Goal: Obtain resource: Download file/media

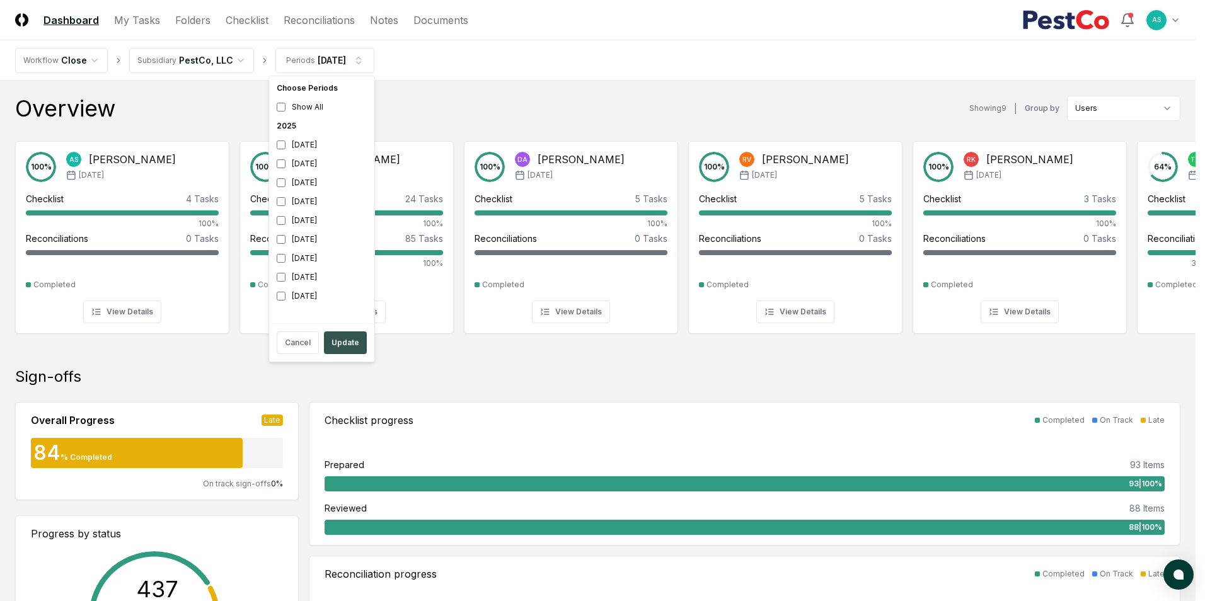
click at [347, 346] on button "Update" at bounding box center [345, 342] width 43 height 23
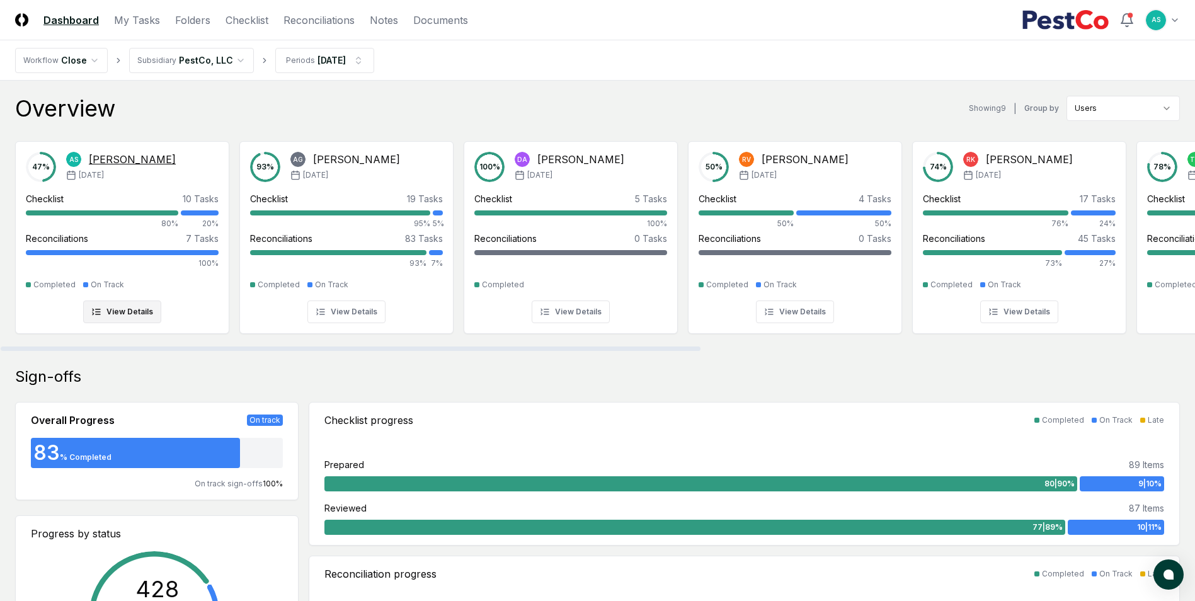
click at [106, 248] on div "Reconciliations 7 Tasks 100%" at bounding box center [122, 250] width 193 height 37
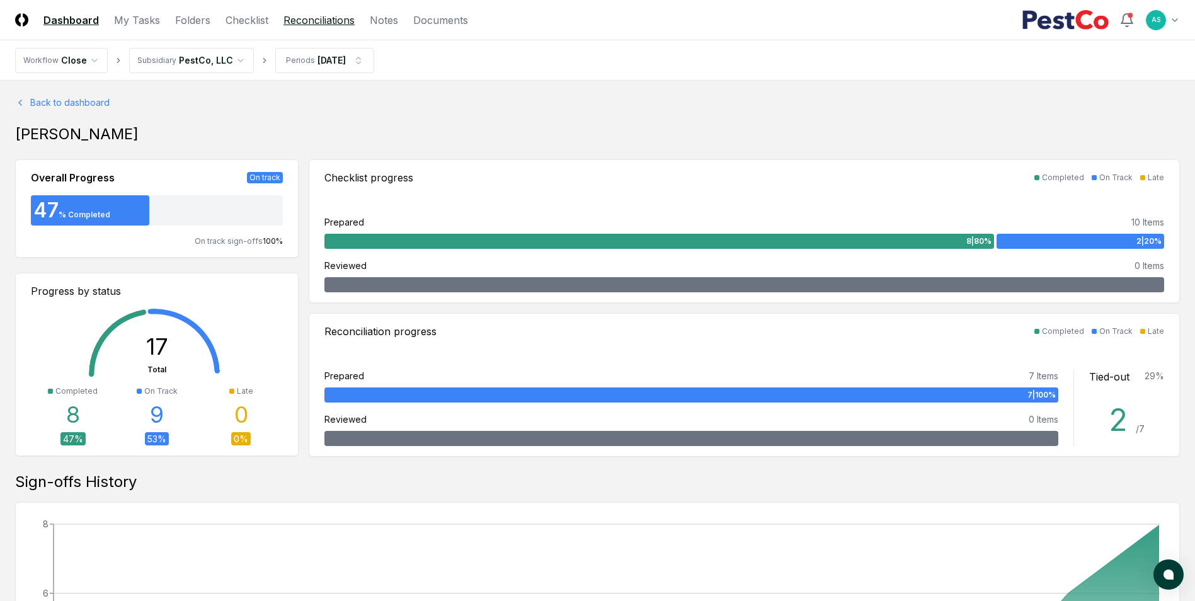
click at [313, 20] on link "Reconciliations" at bounding box center [319, 20] width 71 height 15
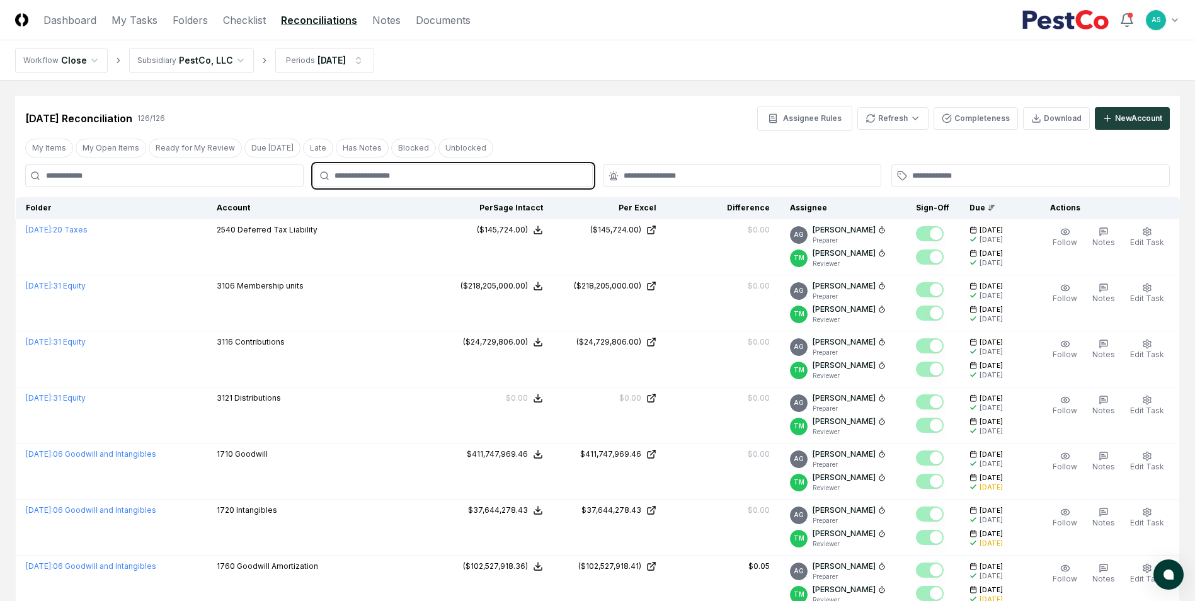
click at [396, 178] on input "text" at bounding box center [460, 175] width 250 height 11
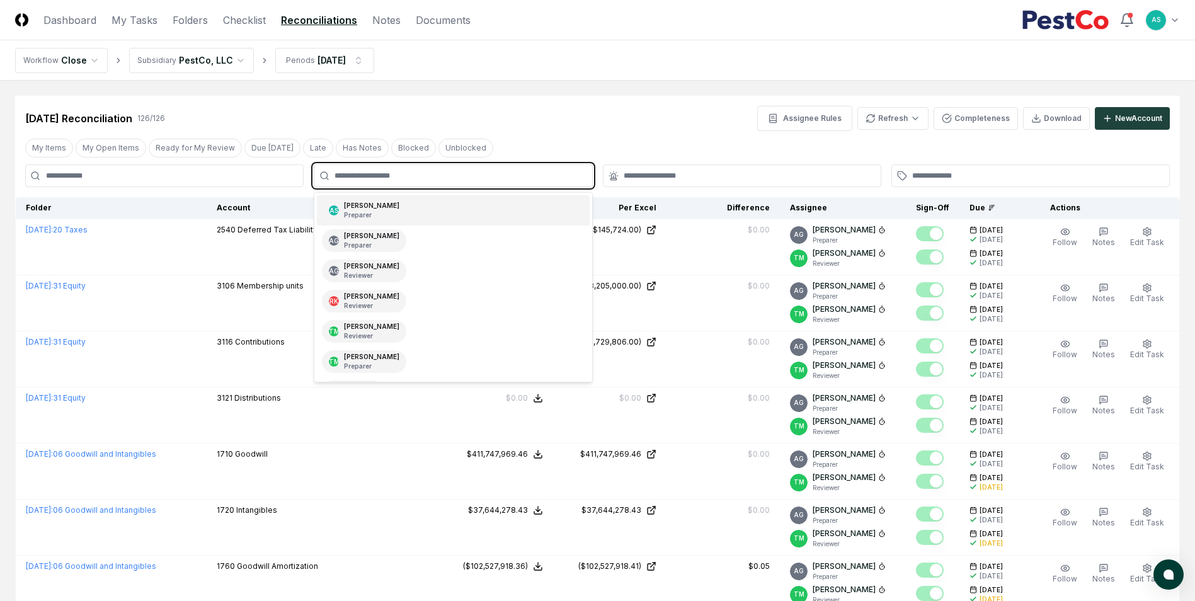
click at [391, 205] on div "AS Aaron Steele Preparer" at bounding box center [453, 210] width 272 height 30
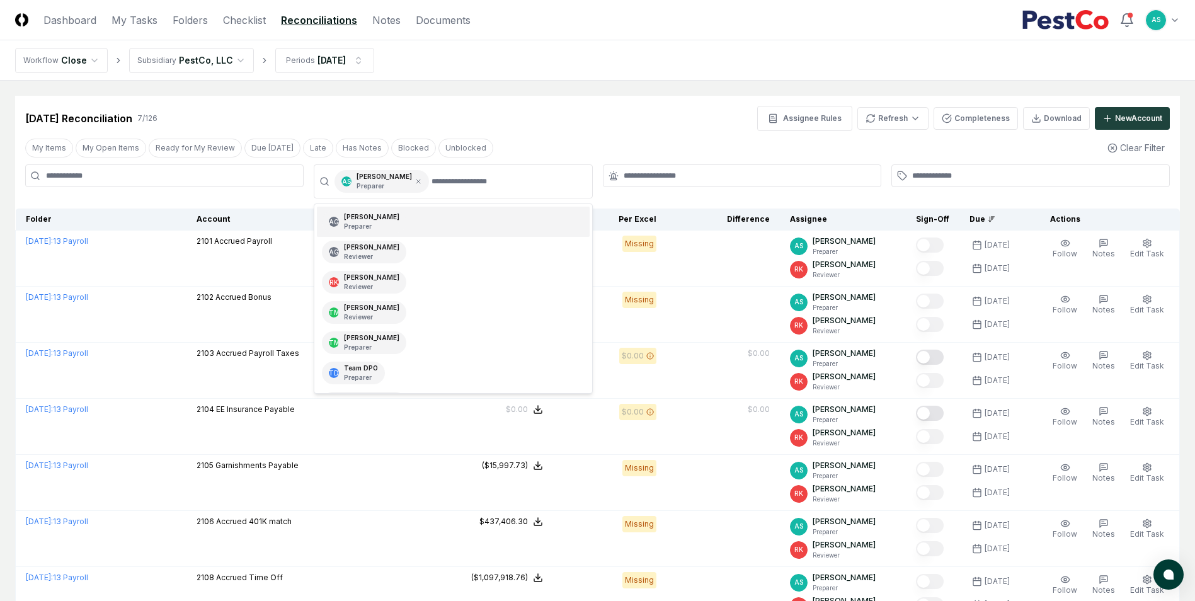
click at [552, 121] on div "Aug 2025 Reconciliation 7 / 126 Assignee Rules Refresh Completeness Download Ne…" at bounding box center [597, 118] width 1145 height 25
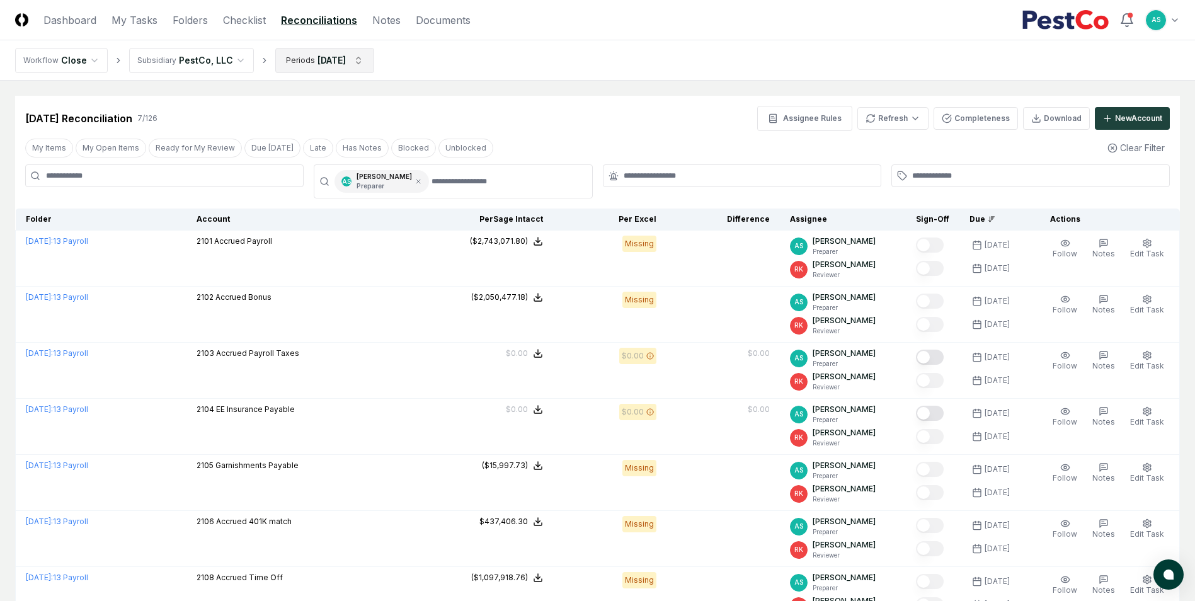
click at [335, 57] on html "CloseCore Dashboard My Tasks Folders Checklist Reconciliations Notes Documents …" at bounding box center [597, 357] width 1195 height 714
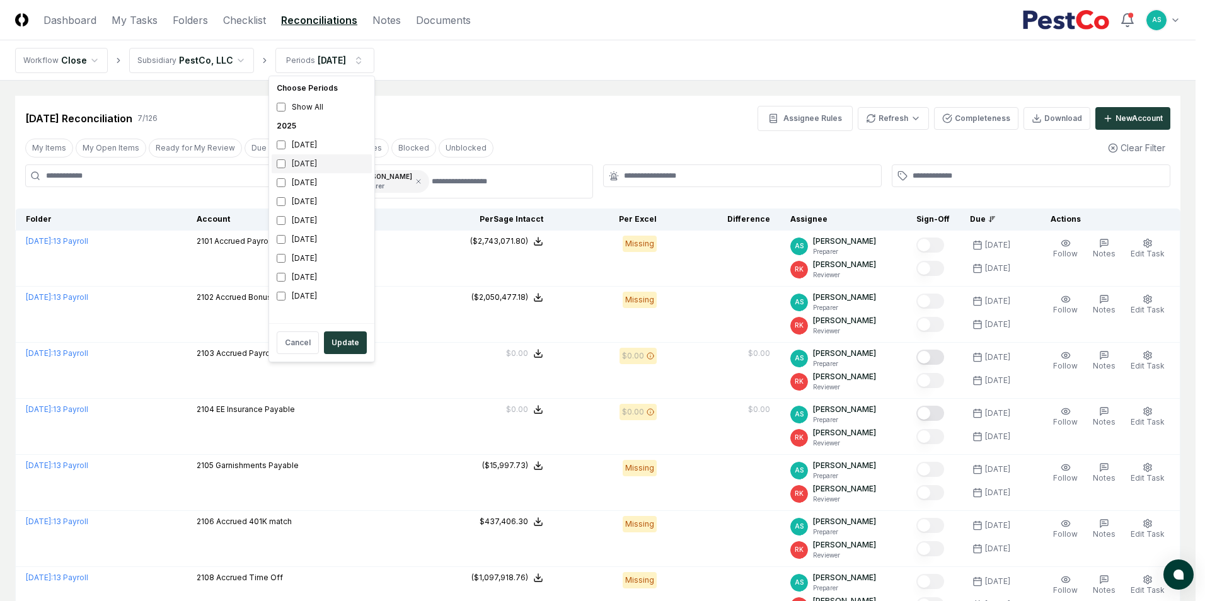
click at [279, 169] on div "August 2025" at bounding box center [322, 163] width 100 height 19
click at [278, 178] on div "July 2025" at bounding box center [322, 182] width 100 height 19
click at [340, 347] on button "Update" at bounding box center [345, 342] width 43 height 23
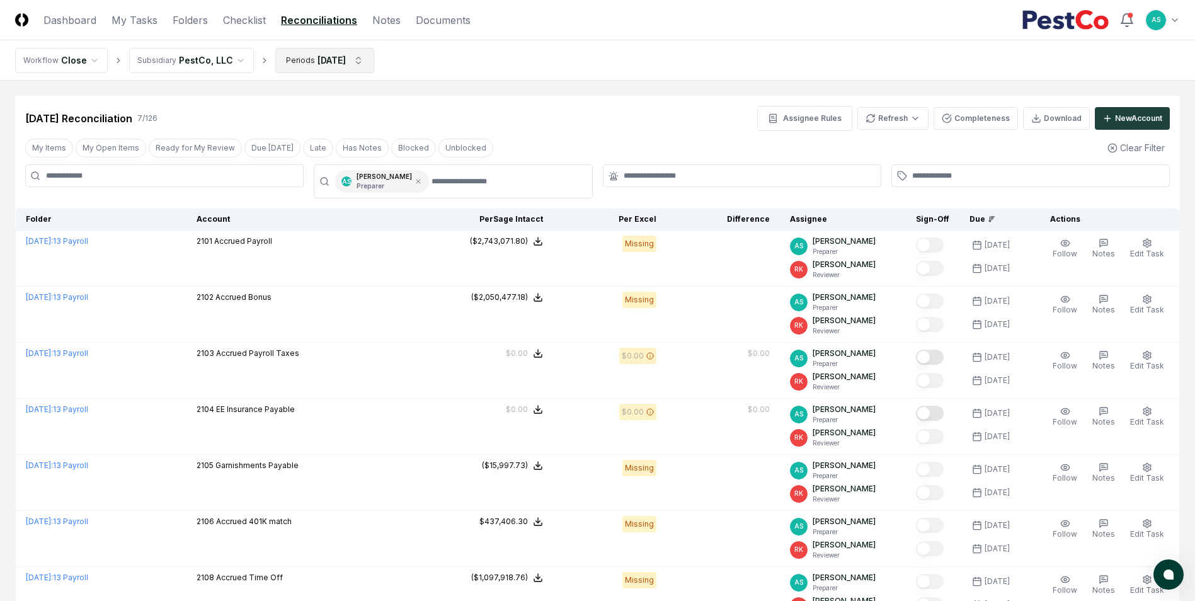
click at [342, 60] on html "CloseCore Dashboard My Tasks Folders Checklist Reconciliations Notes Documents …" at bounding box center [597, 357] width 1195 height 714
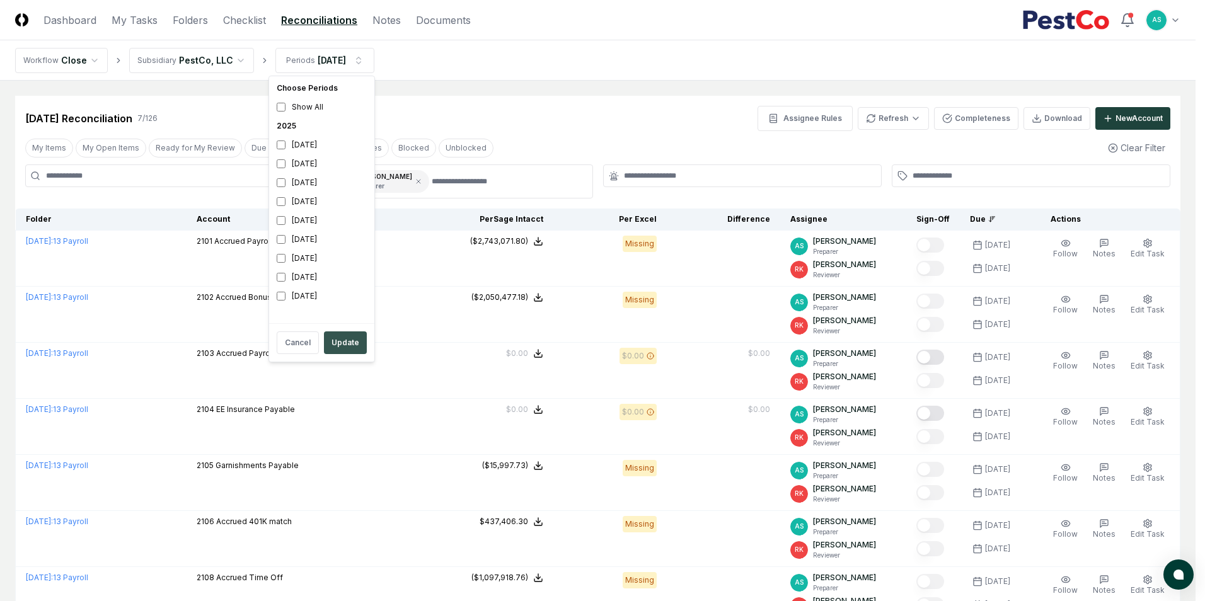
click at [344, 339] on button "Update" at bounding box center [345, 342] width 43 height 23
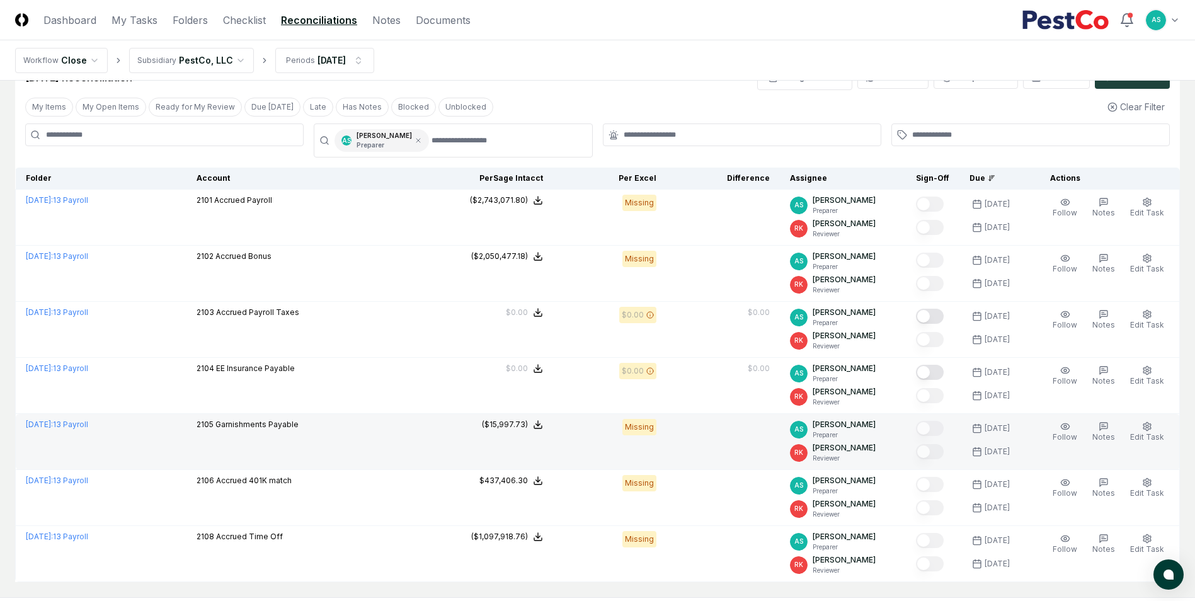
scroll to position [63, 0]
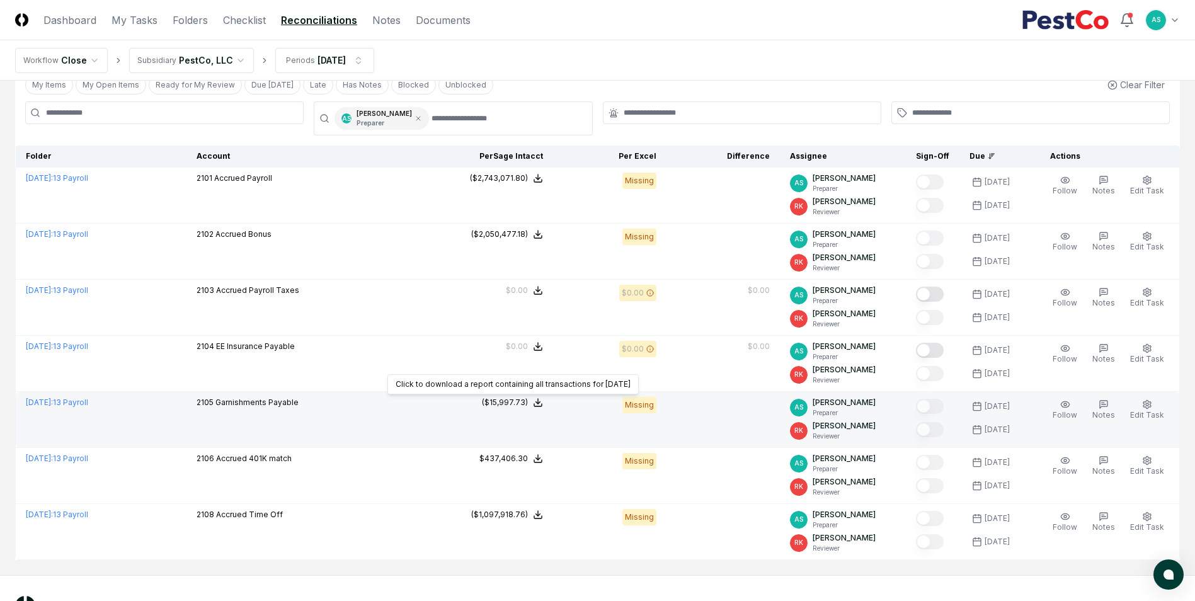
click at [432, 422] on td "2105 Garnishments Payable" at bounding box center [313, 420] width 253 height 56
click at [512, 405] on div "($15,997.73)" at bounding box center [505, 402] width 46 height 11
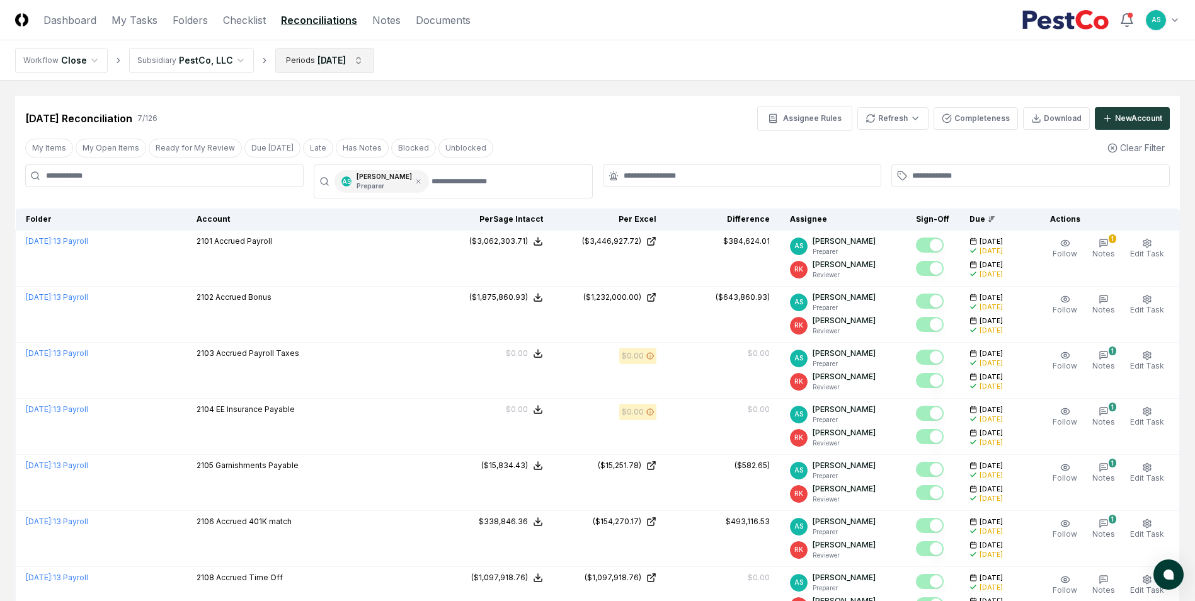
click at [333, 68] on html "CloseCore Dashboard My Tasks Folders Checklist Reconciliations Notes Documents …" at bounding box center [597, 357] width 1195 height 714
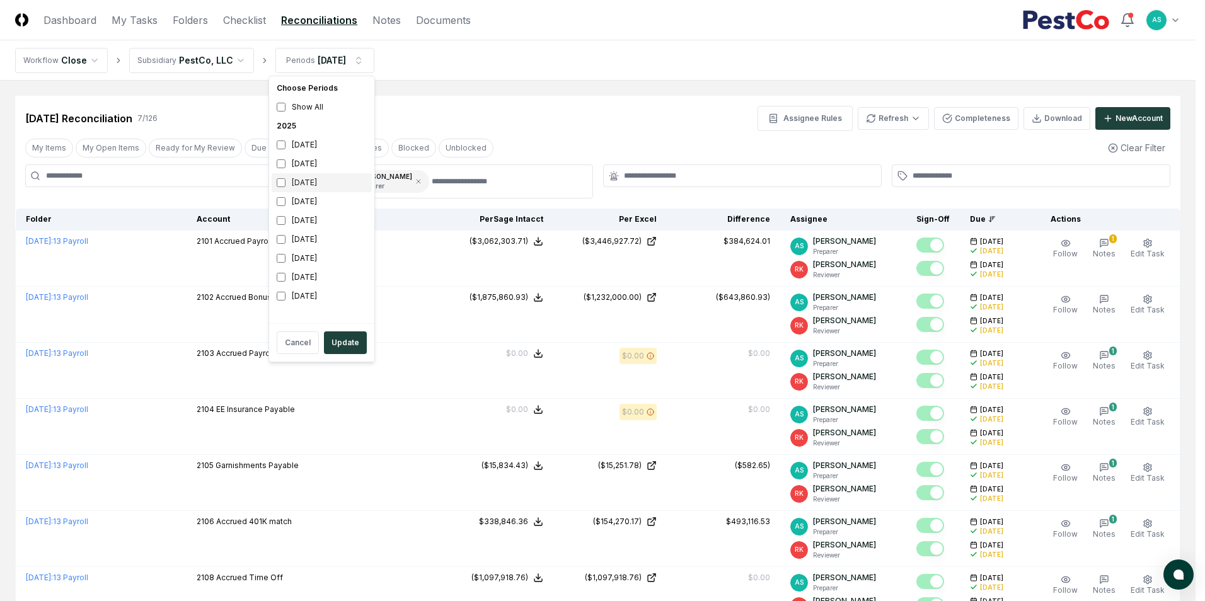
click at [285, 180] on div "July 2025" at bounding box center [322, 182] width 100 height 19
click at [326, 330] on div "Cancel Update" at bounding box center [322, 342] width 100 height 33
click at [331, 338] on button "Update" at bounding box center [345, 342] width 43 height 23
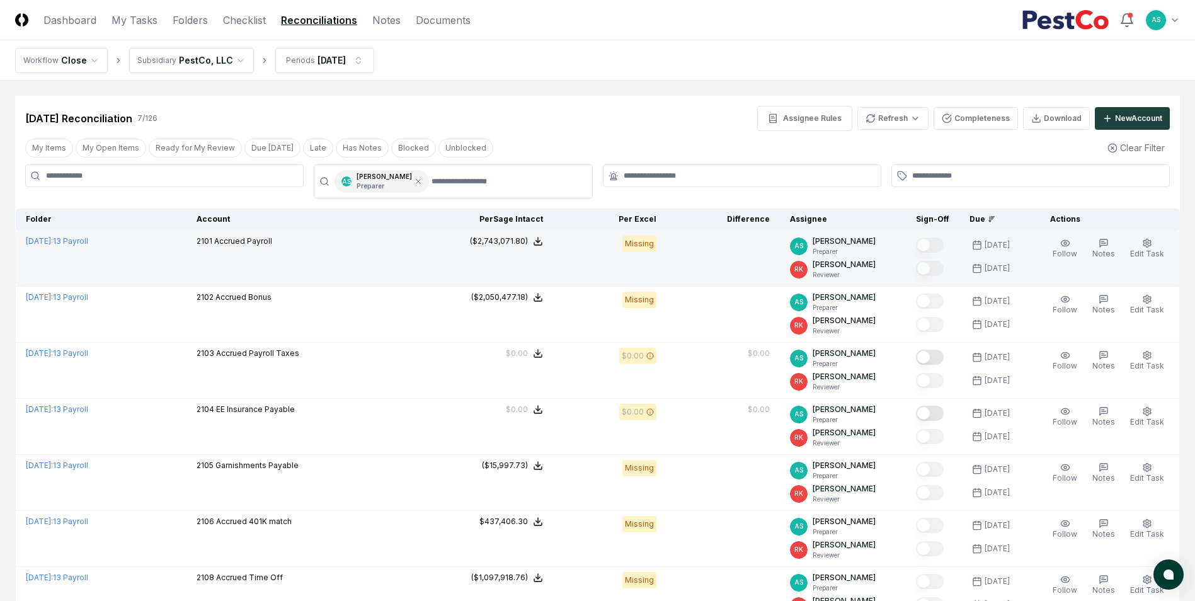
click at [543, 237] on icon at bounding box center [538, 241] width 10 height 10
click at [534, 323] on button "Download .xlsx" at bounding box center [537, 317] width 88 height 23
click at [444, 319] on div "Download .xlsx" at bounding box center [502, 317] width 158 height 23
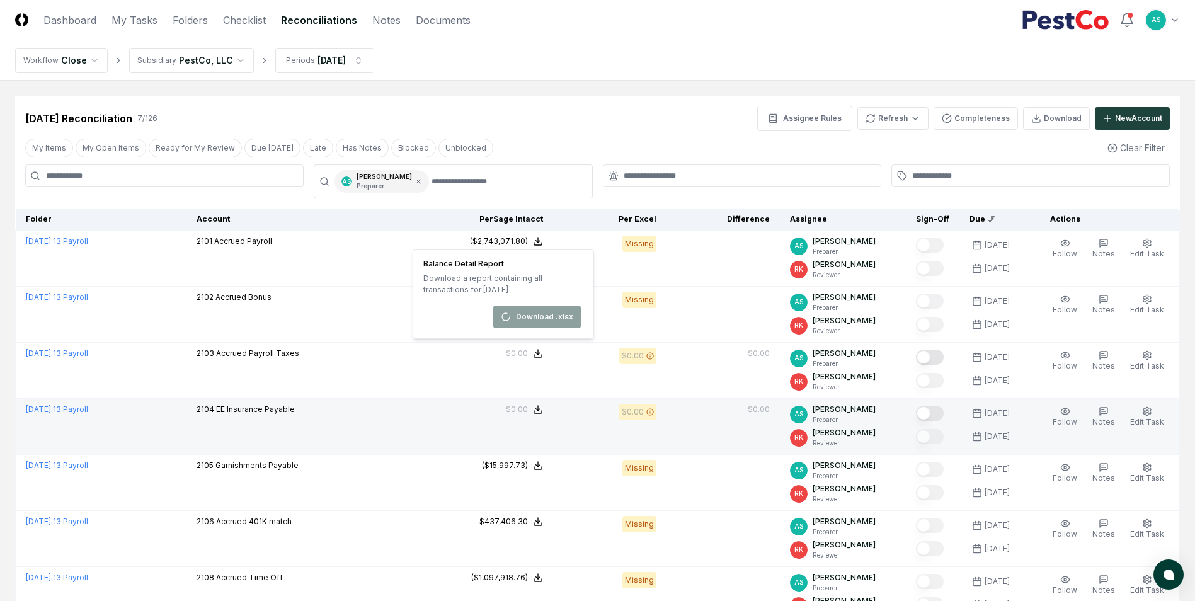
click at [415, 401] on td "2104 EE Insurance Payable" at bounding box center [313, 427] width 253 height 56
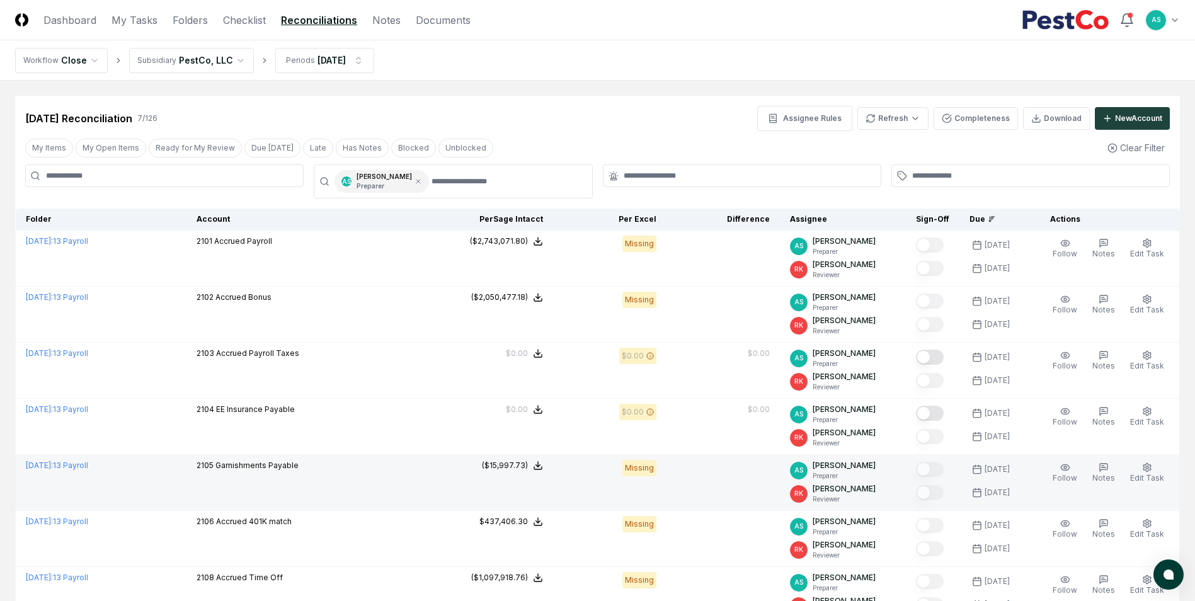
click at [543, 469] on icon at bounding box center [538, 466] width 10 height 10
click at [552, 535] on button "Download .xlsx" at bounding box center [537, 541] width 88 height 23
click at [525, 461] on div "($15,997.73)" at bounding box center [505, 465] width 46 height 11
click at [542, 540] on button "Download .xlsx" at bounding box center [537, 541] width 88 height 23
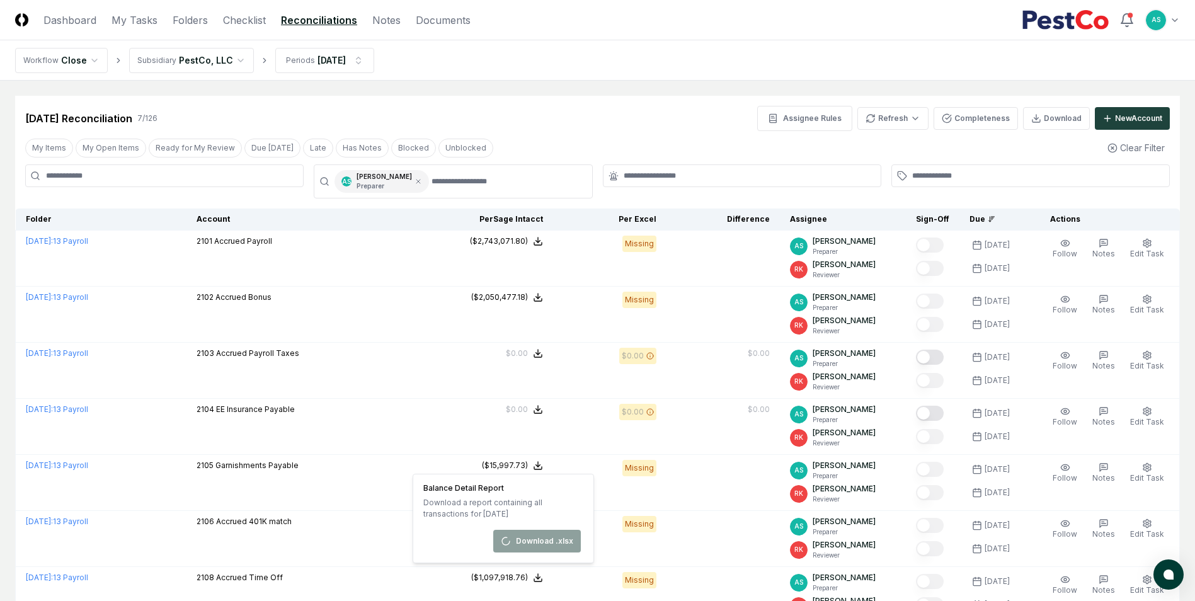
click at [637, 78] on nav "Workflow Close Subsidiary PestCo, LLC Periods [DATE]" at bounding box center [597, 60] width 1195 height 40
drag, startPoint x: 255, startPoint y: 83, endPoint x: 253, endPoint y: 113, distance: 31.0
drag, startPoint x: 253, startPoint y: 113, endPoint x: 500, endPoint y: 40, distance: 258.2
click at [500, 40] on nav "Workflow Close Subsidiary PestCo, LLC Periods Aug 2025" at bounding box center [597, 60] width 1195 height 40
click at [332, 54] on html "CloseCore Dashboard My Tasks Folders Checklist Reconciliations Notes Documents …" at bounding box center [597, 356] width 1195 height 713
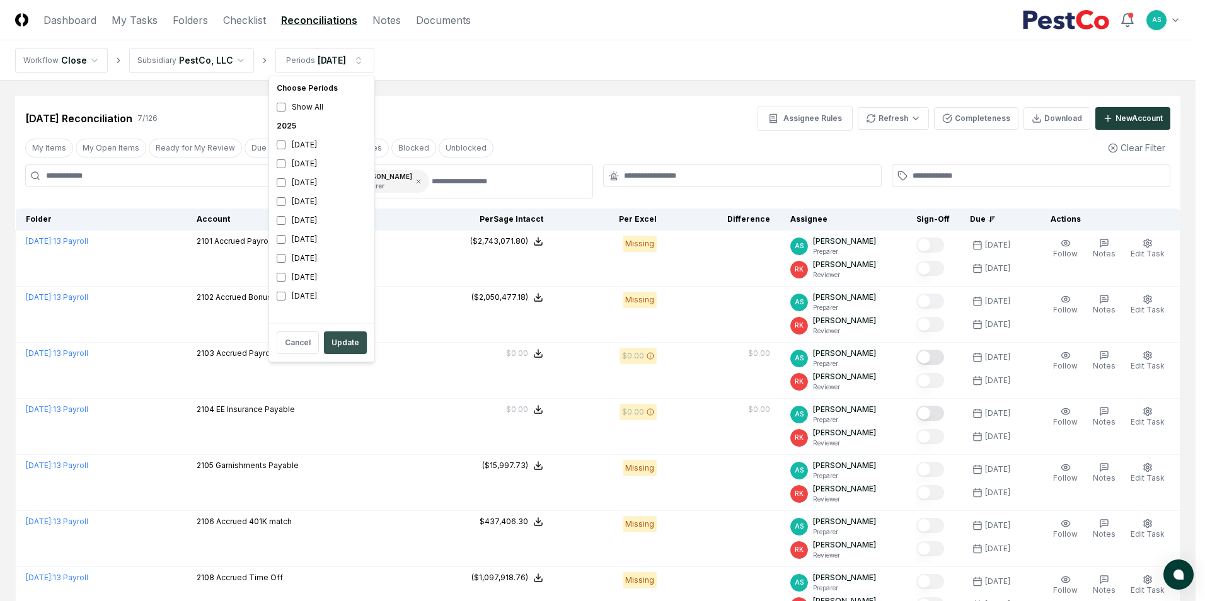
click at [343, 332] on button "Update" at bounding box center [345, 342] width 43 height 23
